Goal: Transaction & Acquisition: Book appointment/travel/reservation

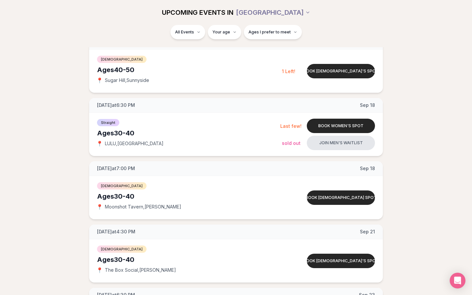
scroll to position [734, 0]
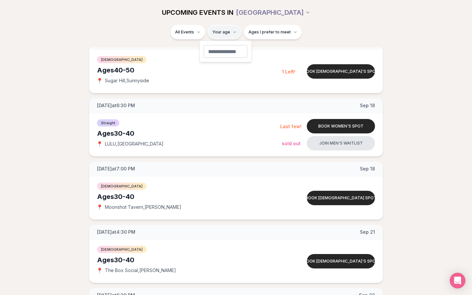
type input "**"
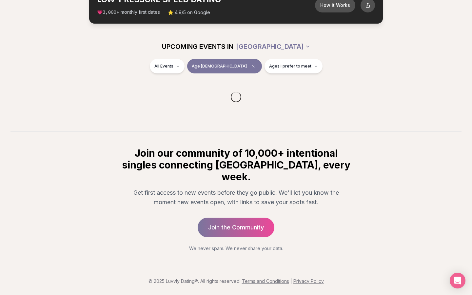
scroll to position [36, 0]
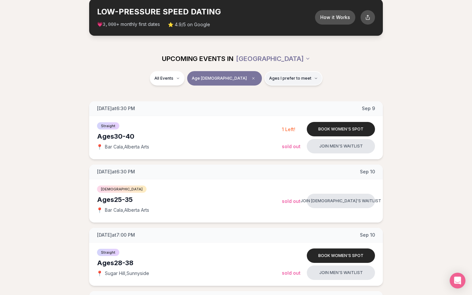
click at [280, 79] on span "Ages I prefer to meet" at bounding box center [290, 78] width 42 height 5
click at [282, 104] on span "Around my age" at bounding box center [269, 103] width 33 height 7
click at [249, 104] on button "Around my age" at bounding box center [246, 103] width 5 height 5
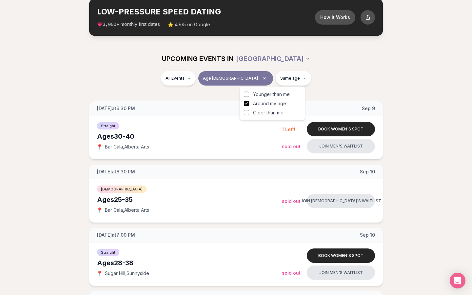
click at [278, 114] on span "Older than me" at bounding box center [268, 112] width 30 height 7
click at [249, 114] on button "Older than me" at bounding box center [246, 112] width 5 height 5
click at [332, 79] on div "All Events Age [DEMOGRAPHIC_DATA] Same age + Older" at bounding box center [235, 79] width 367 height 17
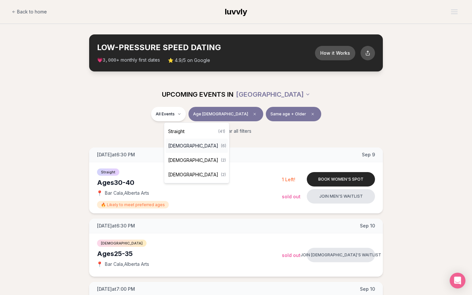
click at [201, 146] on div "[DEMOGRAPHIC_DATA] ( 6 )" at bounding box center [196, 146] width 62 height 14
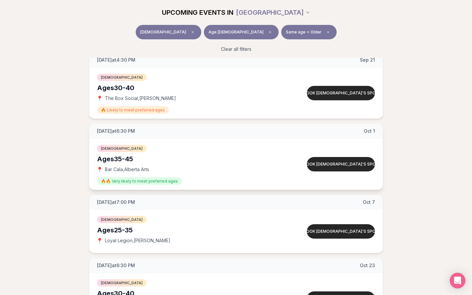
scroll to position [159, 0]
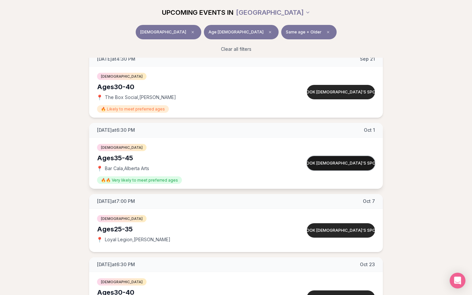
click at [345, 160] on button "Book [DEMOGRAPHIC_DATA]'s spot" at bounding box center [341, 163] width 68 height 14
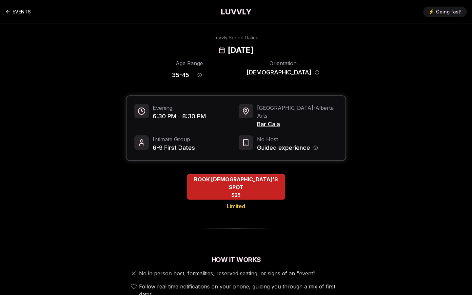
click at [22, 8] on link "EVENTS" at bounding box center [18, 11] width 26 height 13
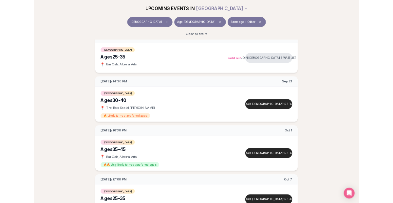
scroll to position [101, 0]
